Goal: Book appointment/travel/reservation

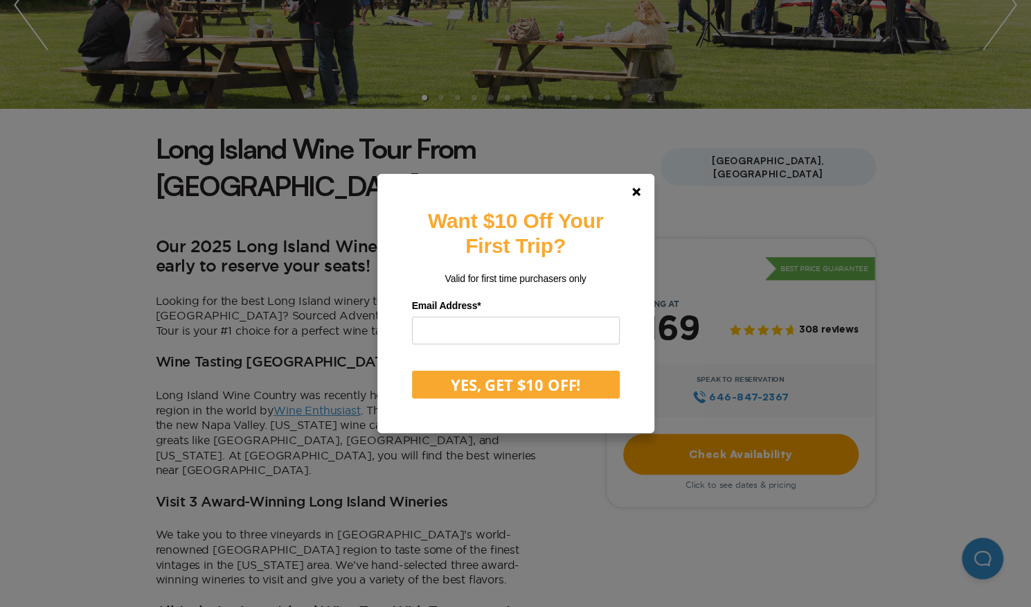
scroll to position [277, 0]
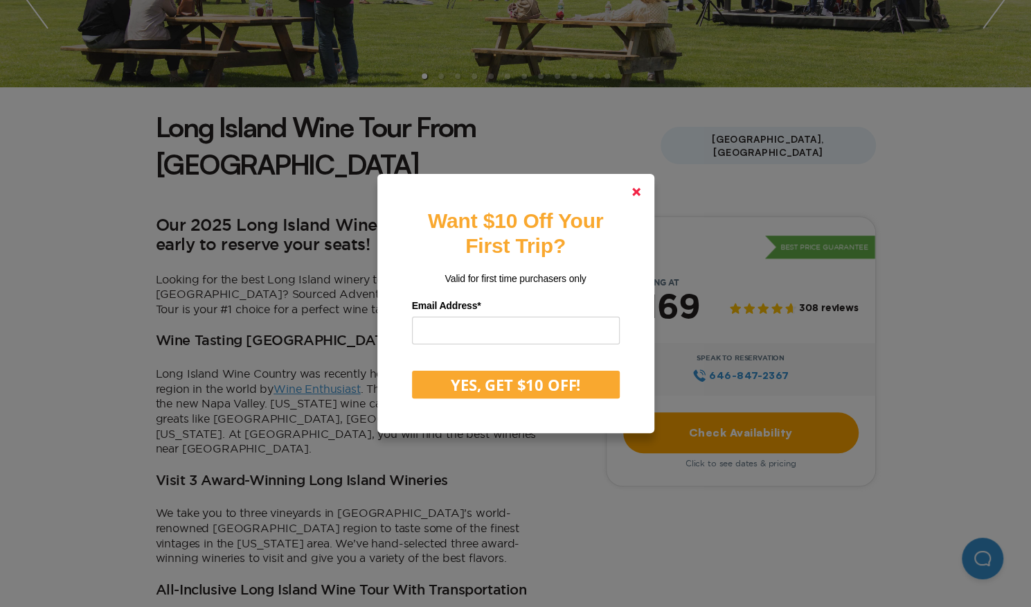
click at [632, 195] on link at bounding box center [636, 191] width 33 height 33
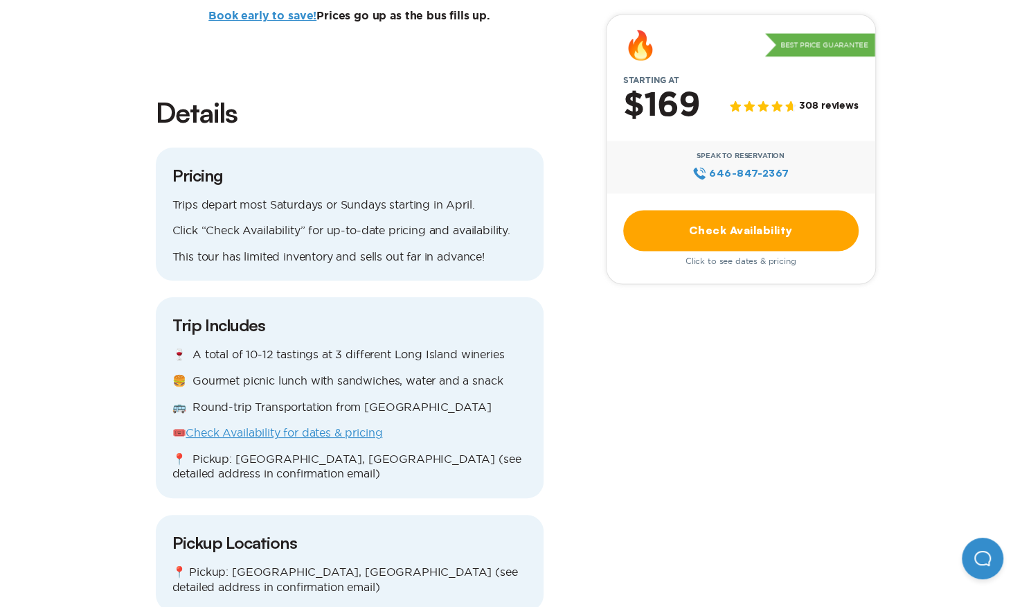
scroll to position [1247, 0]
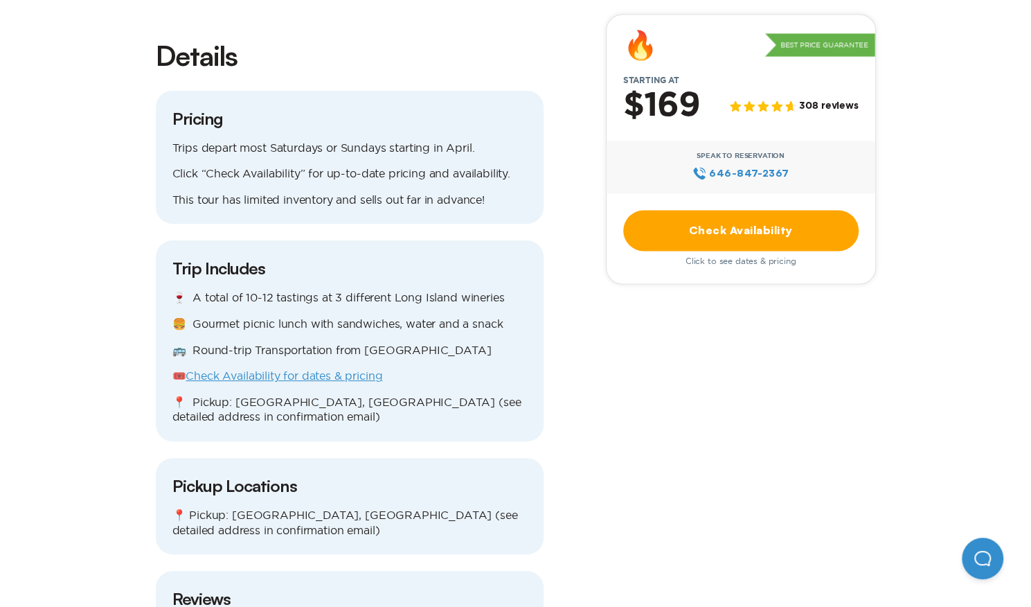
click at [350, 369] on link "Check Availability for dates & pricing" at bounding box center [284, 375] width 197 height 12
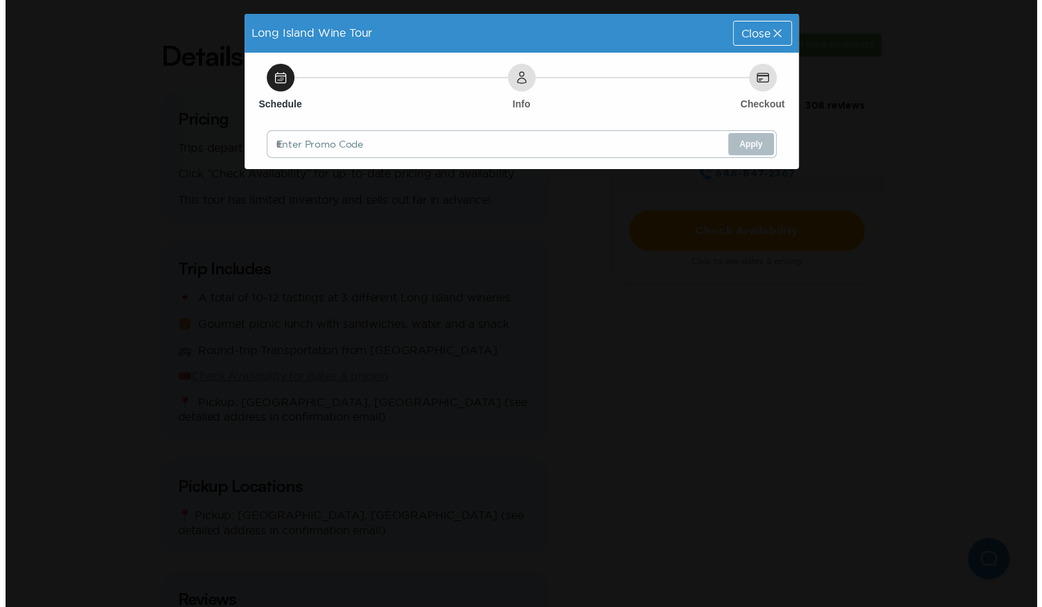
scroll to position [0, 0]
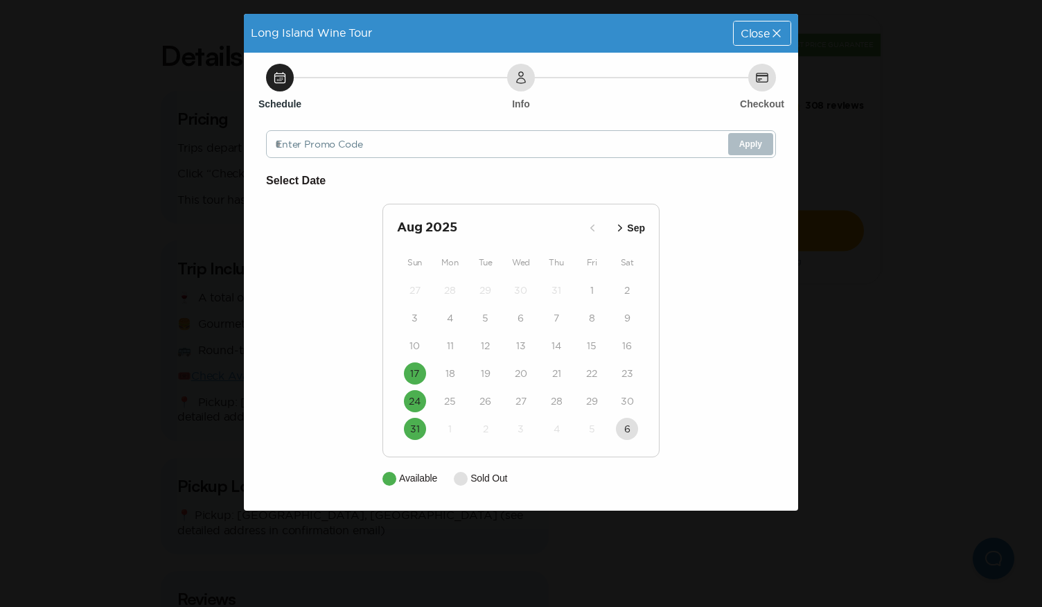
click at [619, 232] on icon "button" at bounding box center [620, 228] width 14 height 14
click at [418, 368] on time "21" at bounding box center [414, 373] width 9 height 14
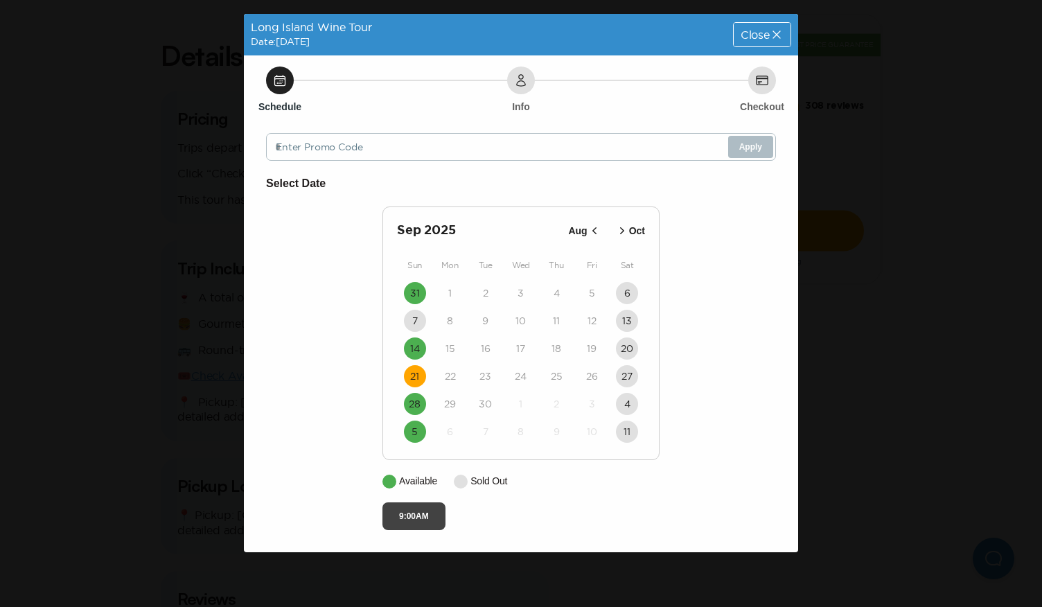
click at [425, 519] on button "9:00AM" at bounding box center [413, 516] width 63 height 28
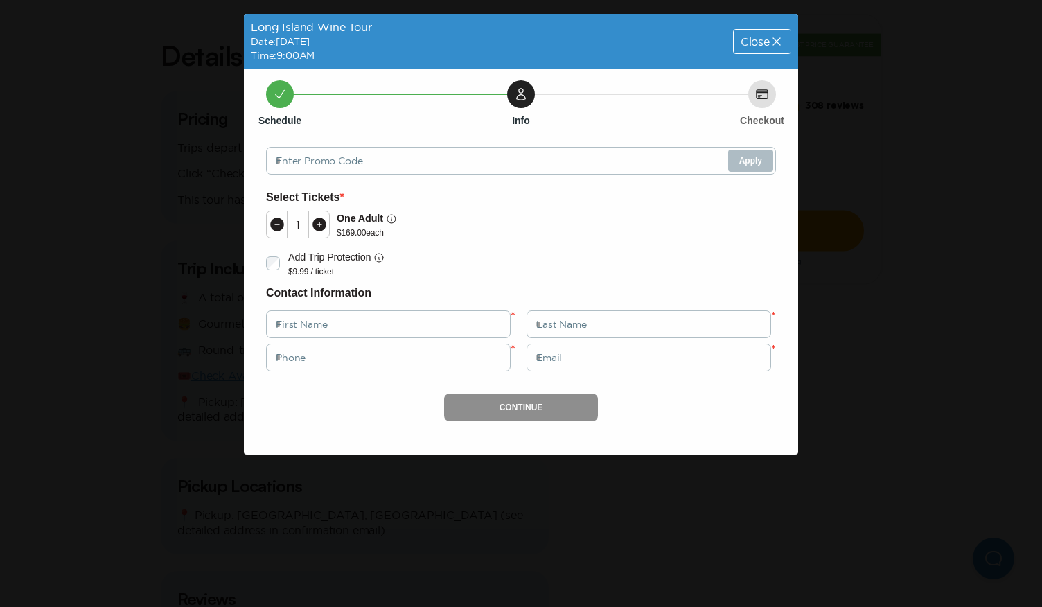
click at [323, 228] on icon at bounding box center [319, 224] width 14 height 14
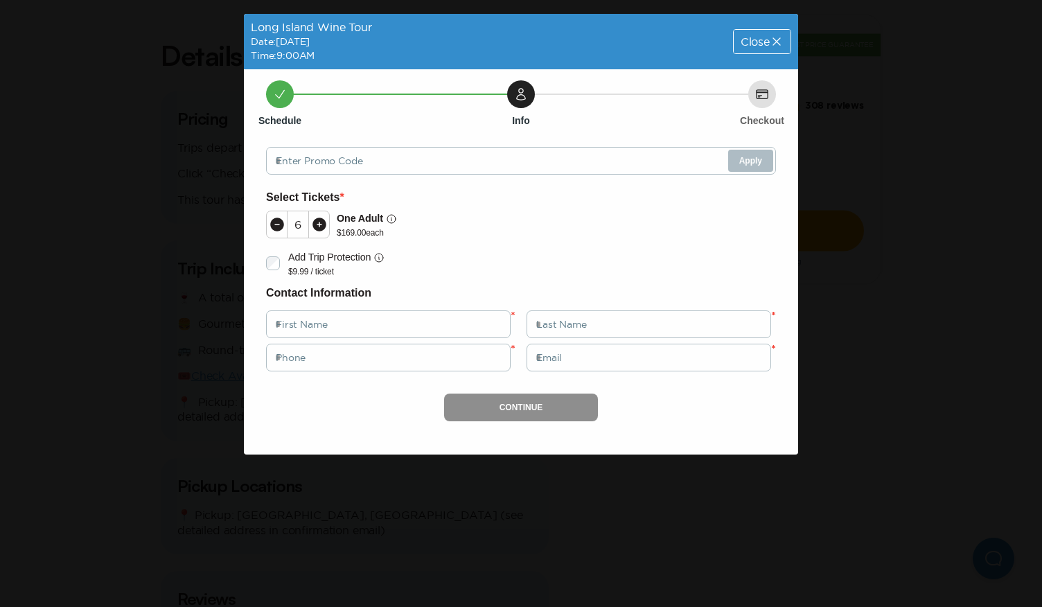
click at [323, 228] on icon at bounding box center [319, 224] width 14 height 14
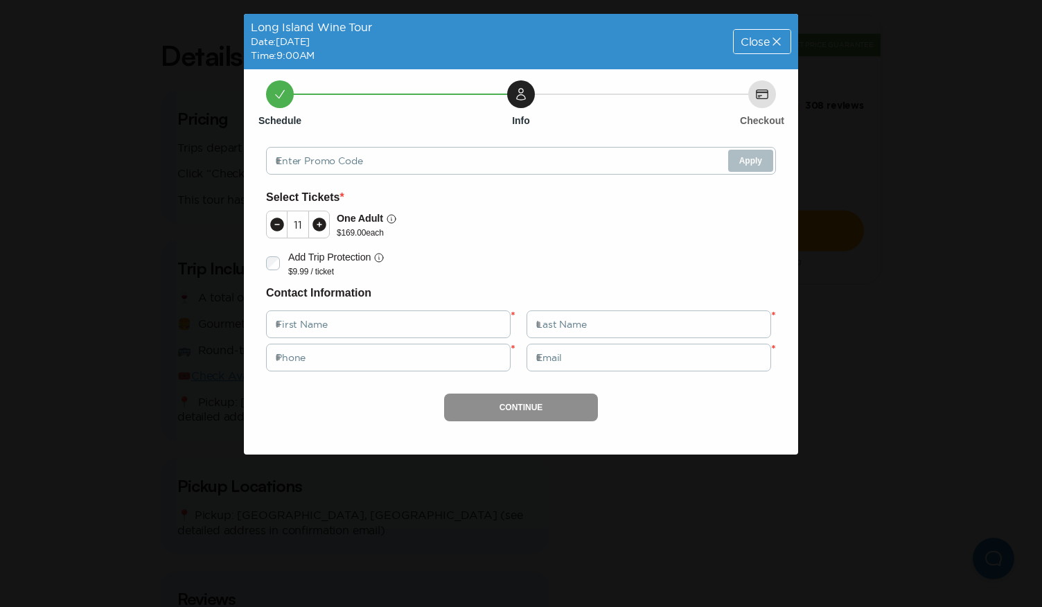
click at [280, 226] on icon at bounding box center [277, 224] width 14 height 14
click at [759, 39] on span "Close" at bounding box center [754, 41] width 29 height 11
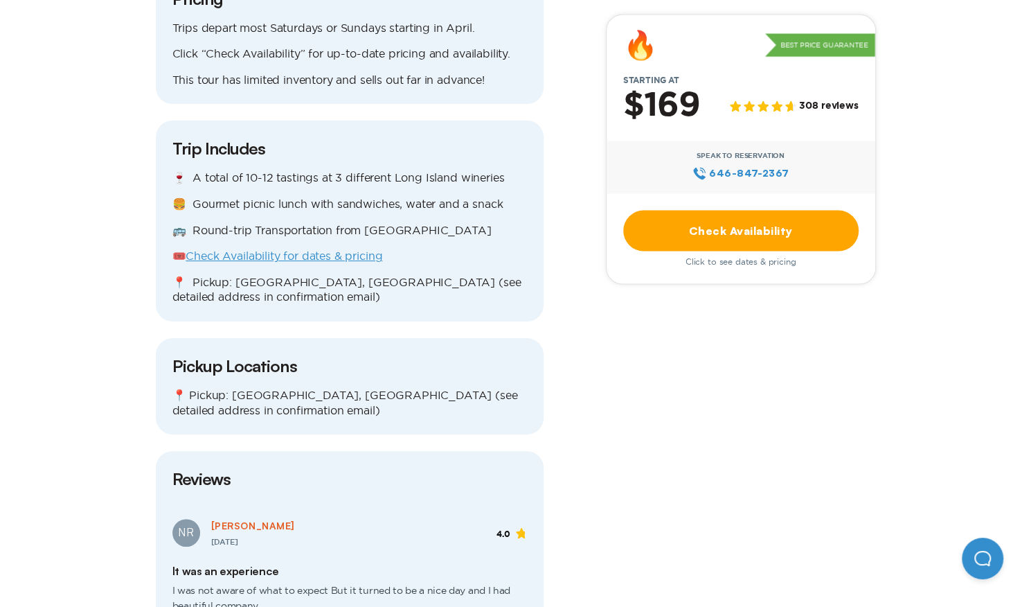
scroll to position [1454, 0]
